Goal: Navigation & Orientation: Find specific page/section

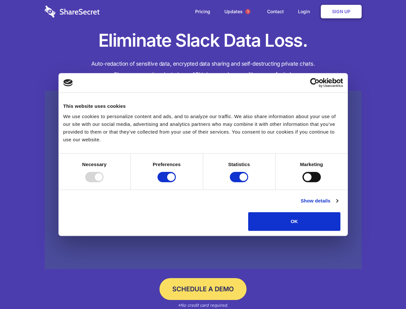
click at [104, 182] on div at bounding box center [94, 177] width 18 height 10
click at [176, 182] on input "Preferences" at bounding box center [167, 177] width 18 height 10
checkbox input "false"
click at [240, 182] on input "Statistics" at bounding box center [239, 177] width 18 height 10
checkbox input "false"
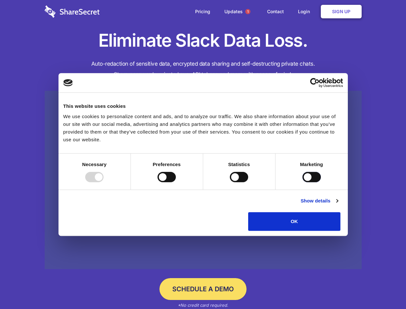
click at [303, 182] on input "Marketing" at bounding box center [312, 177] width 18 height 10
checkbox input "true"
click at [338, 205] on link "Show details" at bounding box center [319, 201] width 37 height 8
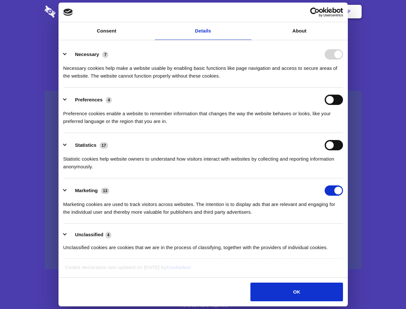
click at [343, 87] on li "Necessary 7 Necessary cookies help make a website usable by enabling basic func…" at bounding box center [203, 64] width 280 height 45
click at [248, 12] on span "1" at bounding box center [247, 11] width 5 height 5
